Goal: Information Seeking & Learning: Learn about a topic

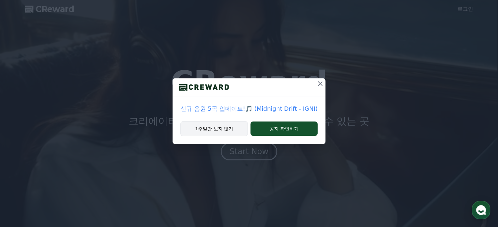
click at [228, 130] on button "1주일간 보지 않기" at bounding box center [213, 128] width 67 height 15
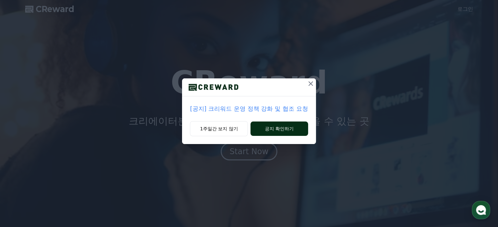
click at [257, 129] on button "공지 확인하기" at bounding box center [278, 129] width 57 height 14
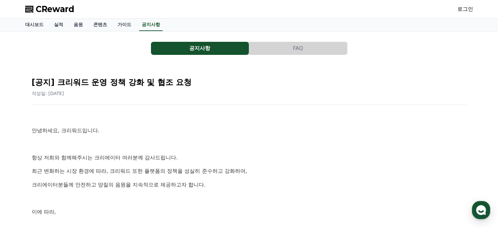
scroll to position [65, 0]
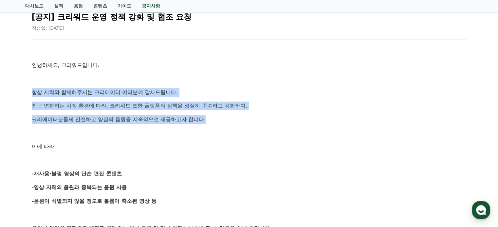
drag, startPoint x: 27, startPoint y: 93, endPoint x: 206, endPoint y: 120, distance: 181.3
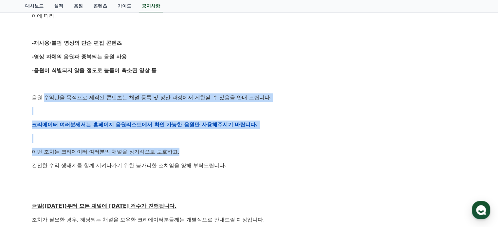
drag, startPoint x: 44, startPoint y: 95, endPoint x: 244, endPoint y: 155, distance: 208.5
click at [244, 155] on div "안녕하세요, 크리워드입니다. 항상 저희와 함께해주시는 크리에이터 여러분께 감사드립니다. 최근 변화하는 시장 환경에 따라, 크리워드 또한 플랫폼…" at bounding box center [249, 125] width 434 height 416
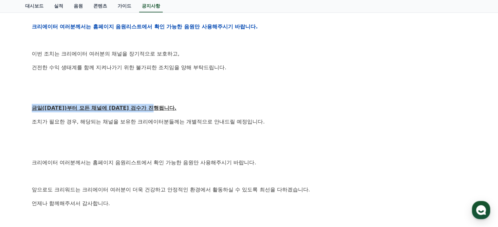
drag, startPoint x: 25, startPoint y: 108, endPoint x: 187, endPoint y: 112, distance: 163.0
click at [187, 112] on div "공지사항 FAQ [공지] 크리워드 운영 정책 강화 및 협조 요청 작성일: [DATE] 안녕하세요, 크리워드입니다. 항상 저희와 함께해주시는 크…" at bounding box center [249, 2] width 453 height 524
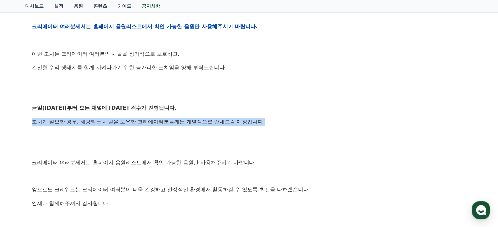
drag, startPoint x: 33, startPoint y: 125, endPoint x: 267, endPoint y: 125, distance: 233.9
click at [267, 125] on p "조치가 필요한 경우, 해당되는 채널을 보유한 크리에이터분들께는 개별적으로 안내드릴 예정입니다." at bounding box center [249, 122] width 434 height 9
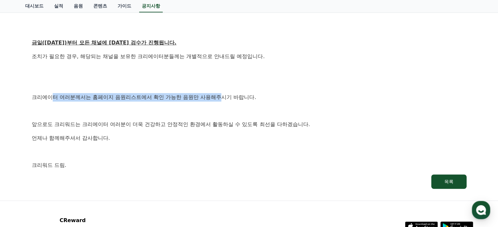
drag, startPoint x: 53, startPoint y: 98, endPoint x: 221, endPoint y: 99, distance: 168.2
click at [221, 99] on p "크리에이터 여러분께서는 홈페이지 음원리스트에서 확인 가능한 음원만 사용해주시기 바랍니다." at bounding box center [249, 97] width 434 height 9
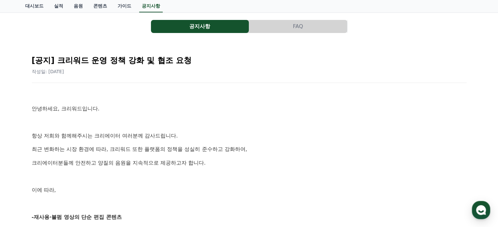
scroll to position [0, 0]
